Goal: Information Seeking & Learning: Check status

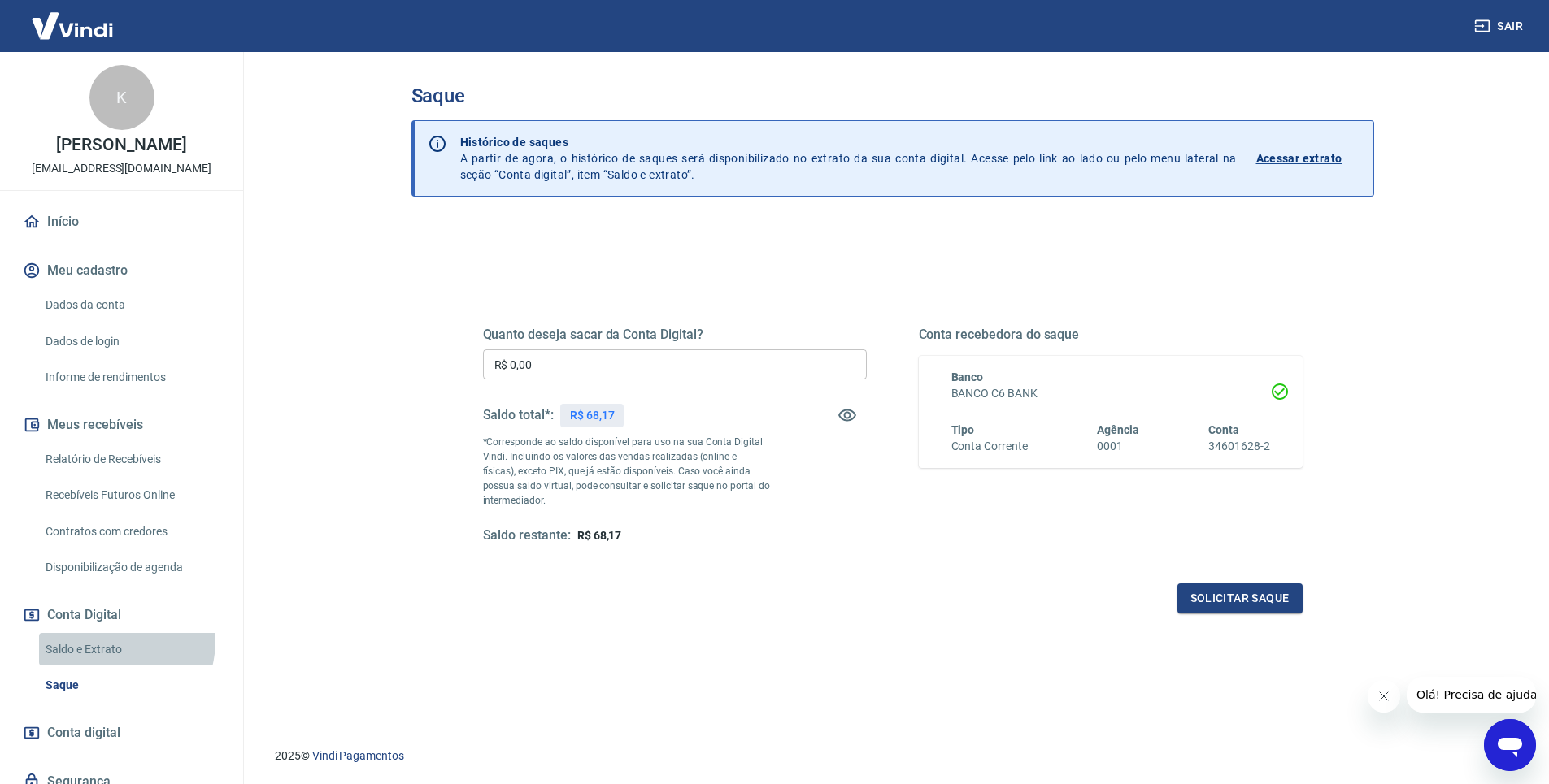
click at [120, 641] on link "Saldo e Extrato" at bounding box center [131, 649] width 184 height 33
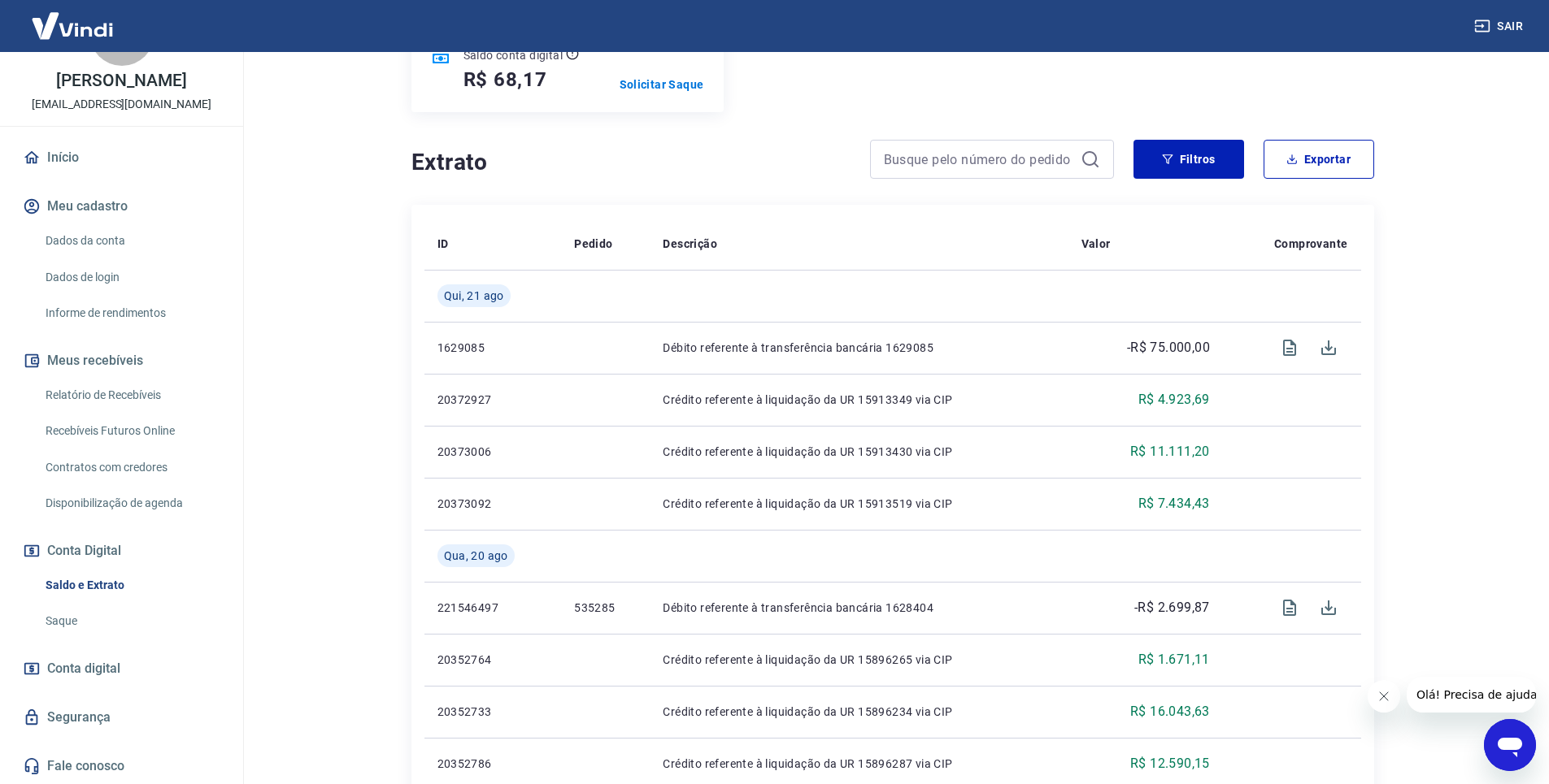
scroll to position [244, 0]
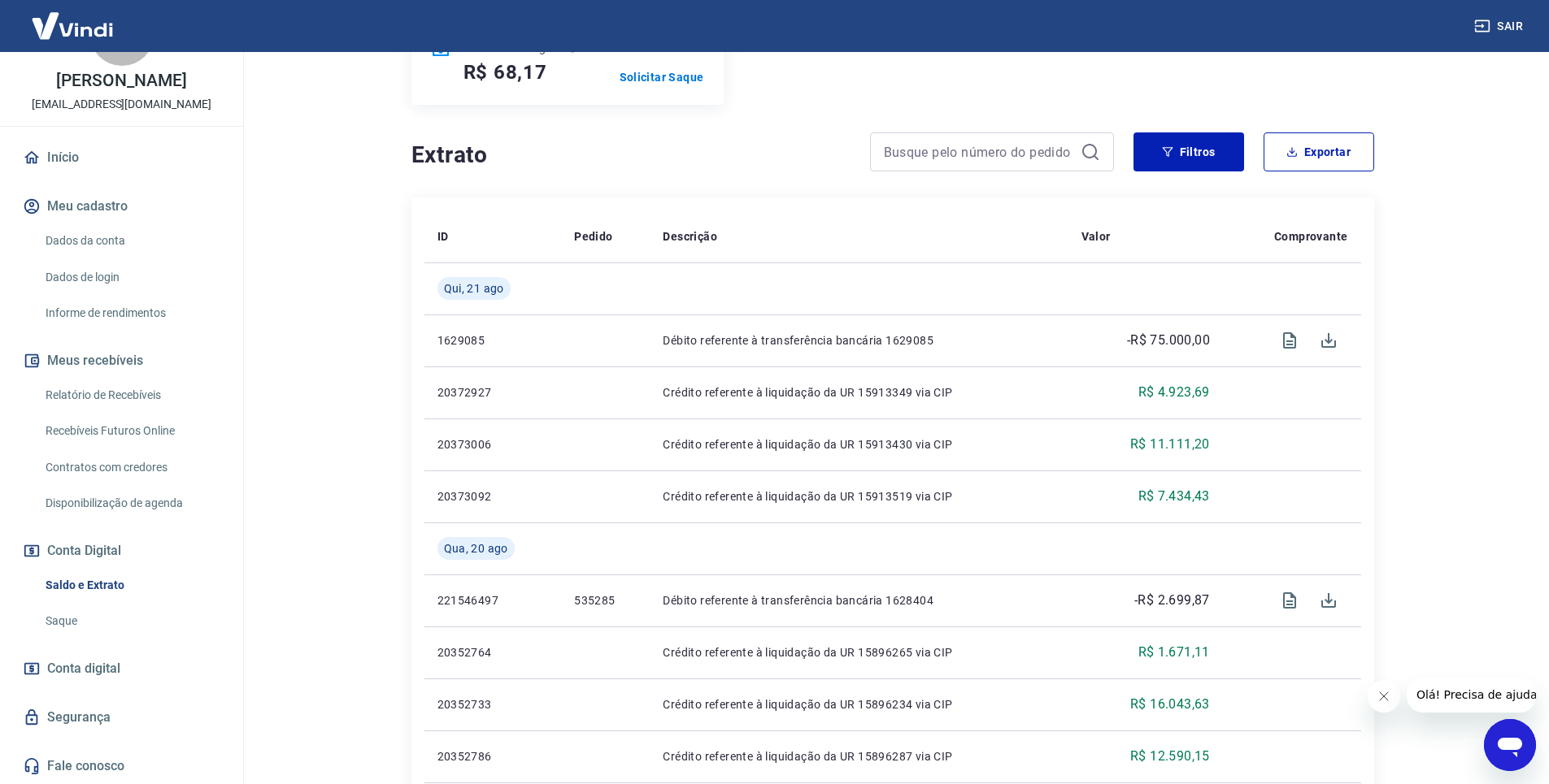
click at [127, 396] on link "Relatório de Recebíveis" at bounding box center [131, 395] width 184 height 33
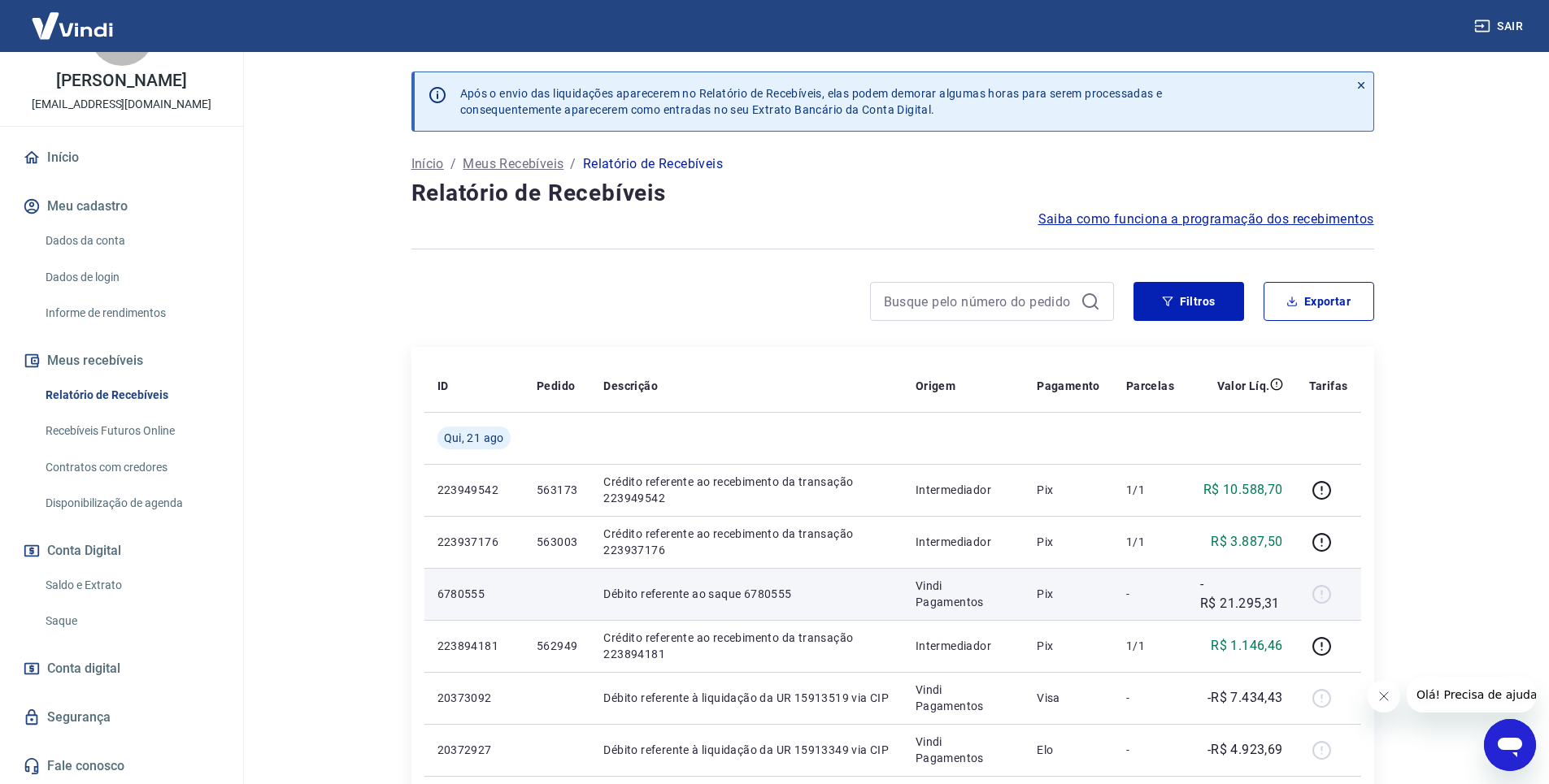
click at [1326, 592] on div at bounding box center [1329, 594] width 39 height 26
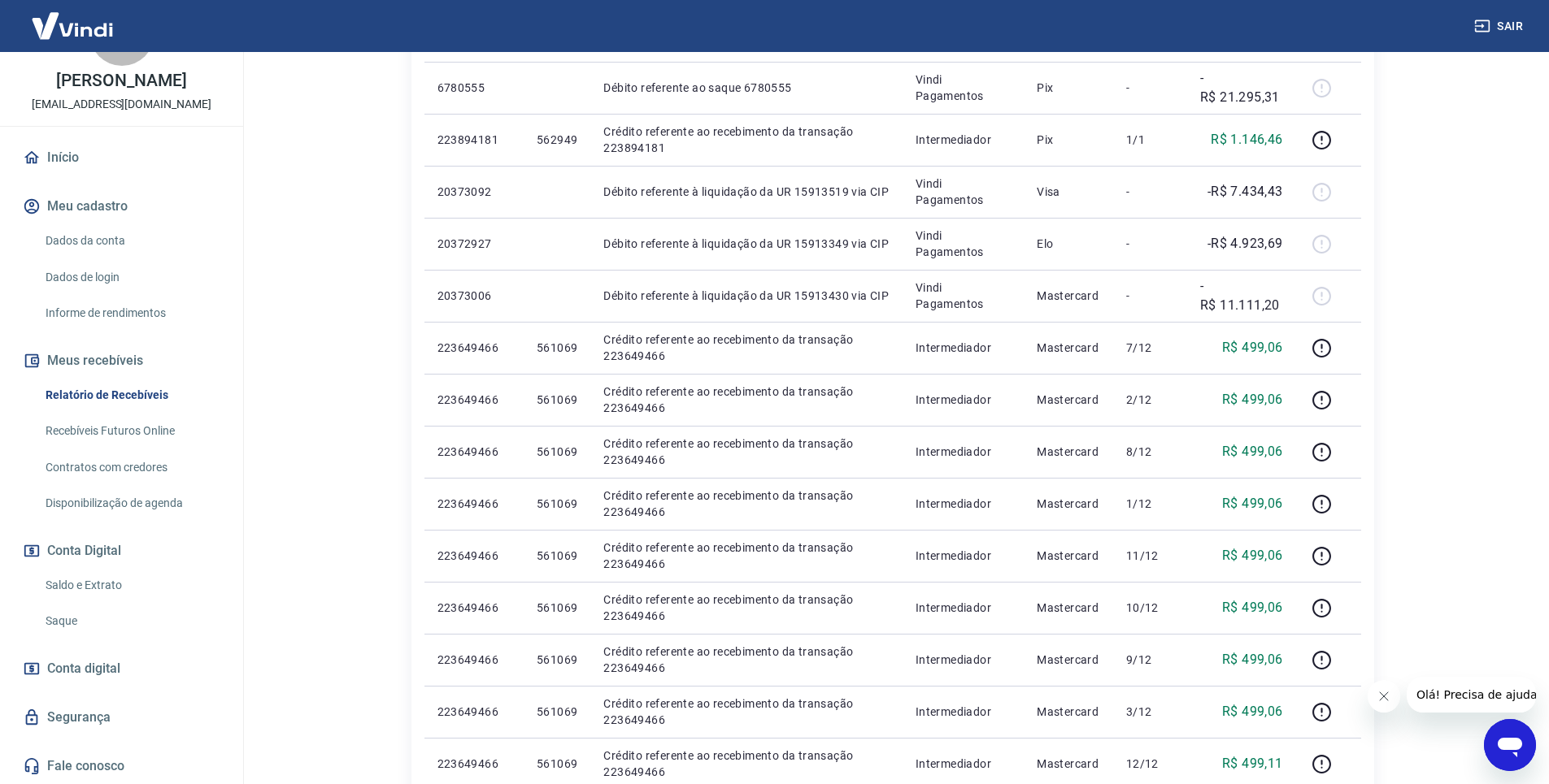
scroll to position [499, 0]
